Goal: Navigation & Orientation: Find specific page/section

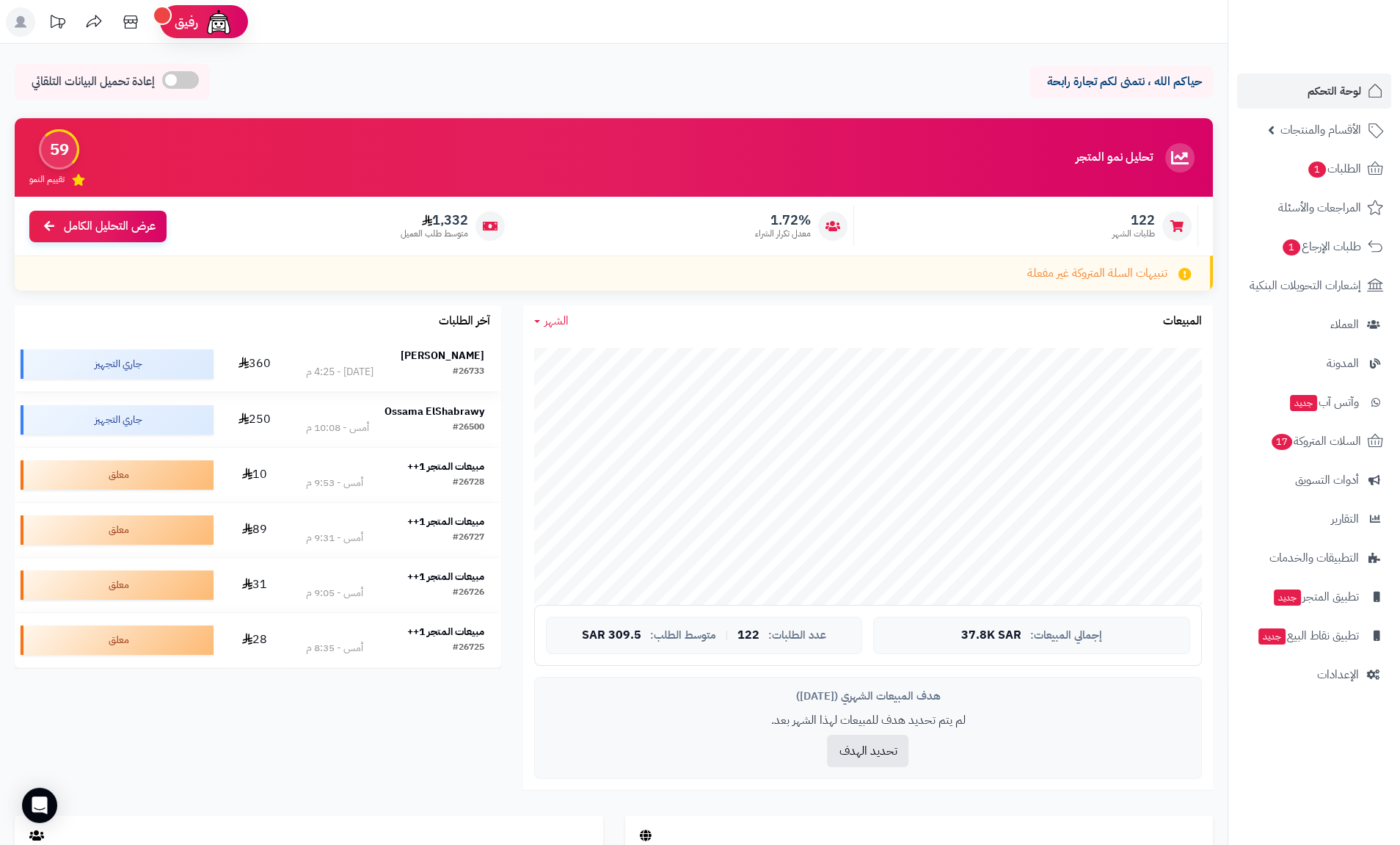
click at [442, 358] on strong "[PERSON_NAME]" at bounding box center [442, 355] width 84 height 16
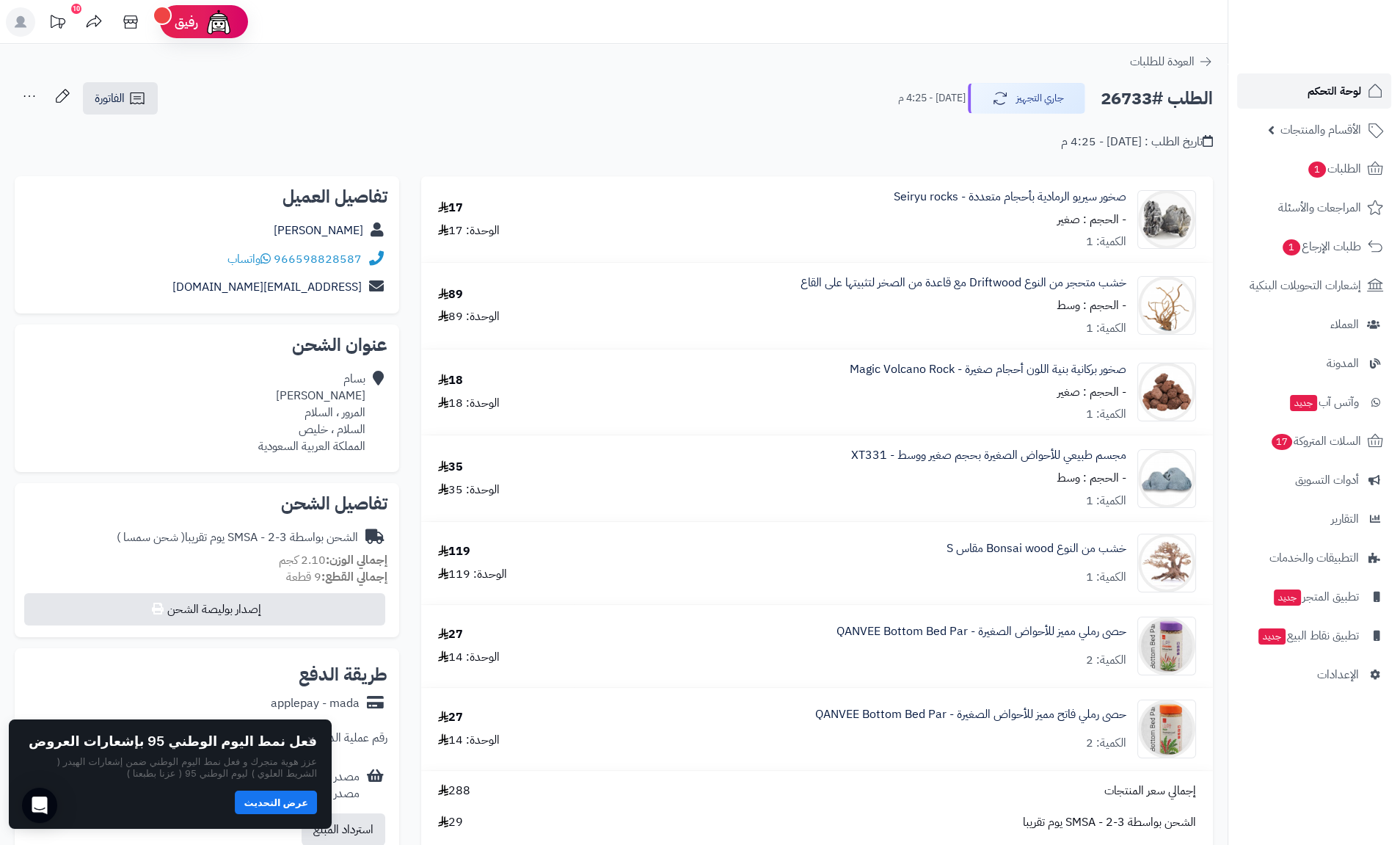
click at [1327, 97] on span "لوحة التحكم" at bounding box center [1335, 91] width 54 height 20
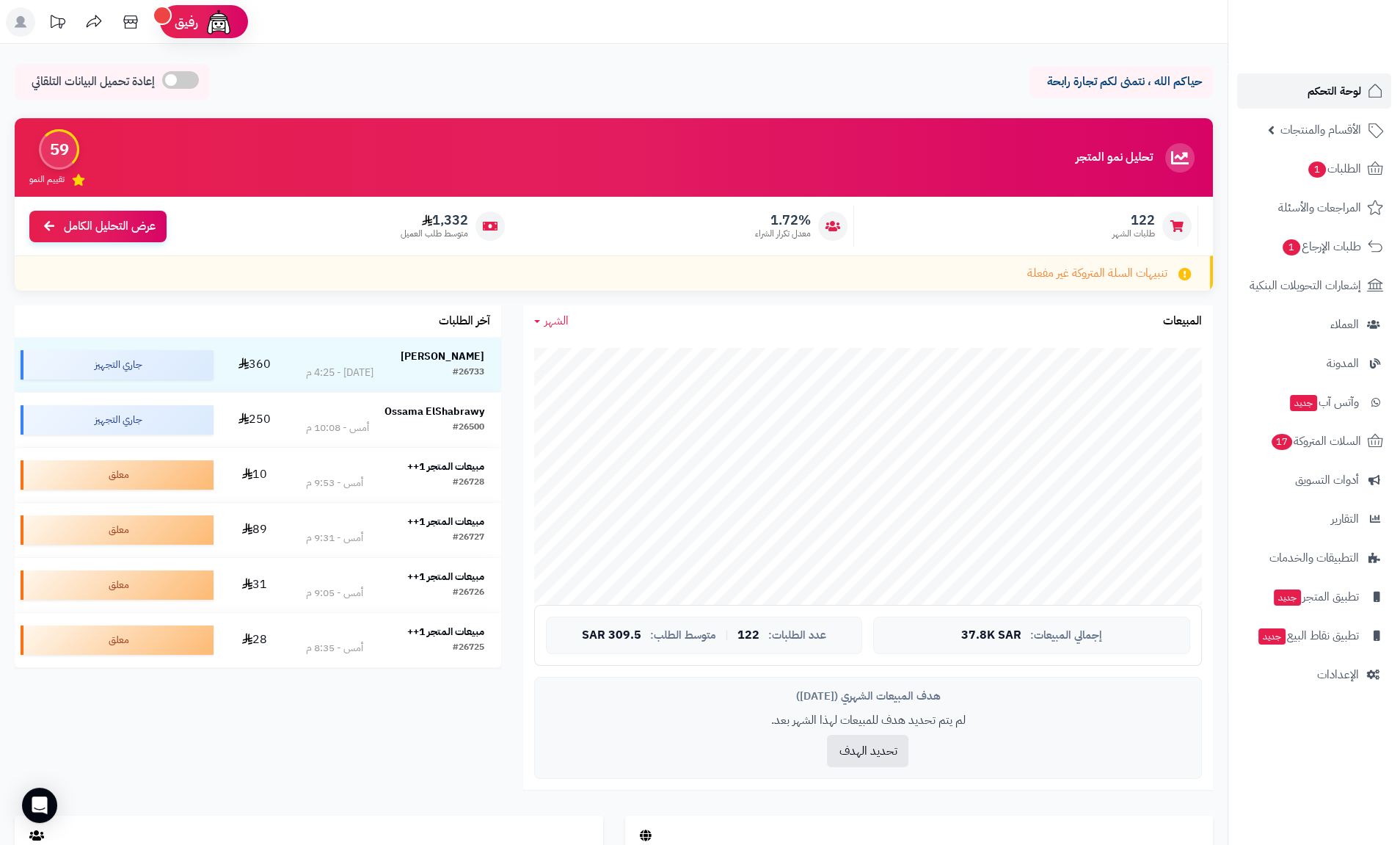
click at [1320, 100] on span "لوحة التحكم" at bounding box center [1335, 91] width 54 height 20
